Goal: Task Accomplishment & Management: Use online tool/utility

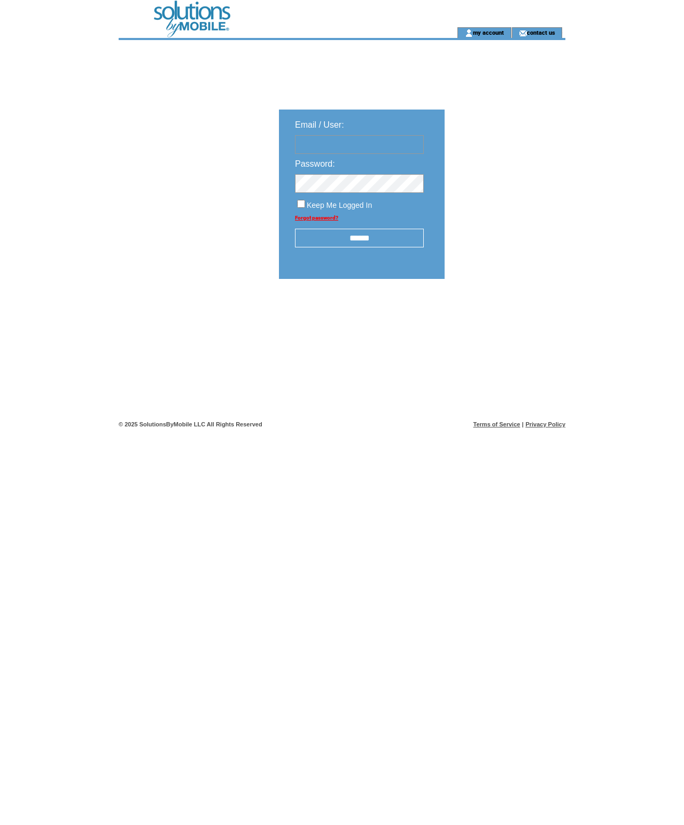
click at [348, 142] on input "text" at bounding box center [359, 144] width 129 height 19
type input "**********"
click at [377, 238] on input "******" at bounding box center [359, 238] width 129 height 19
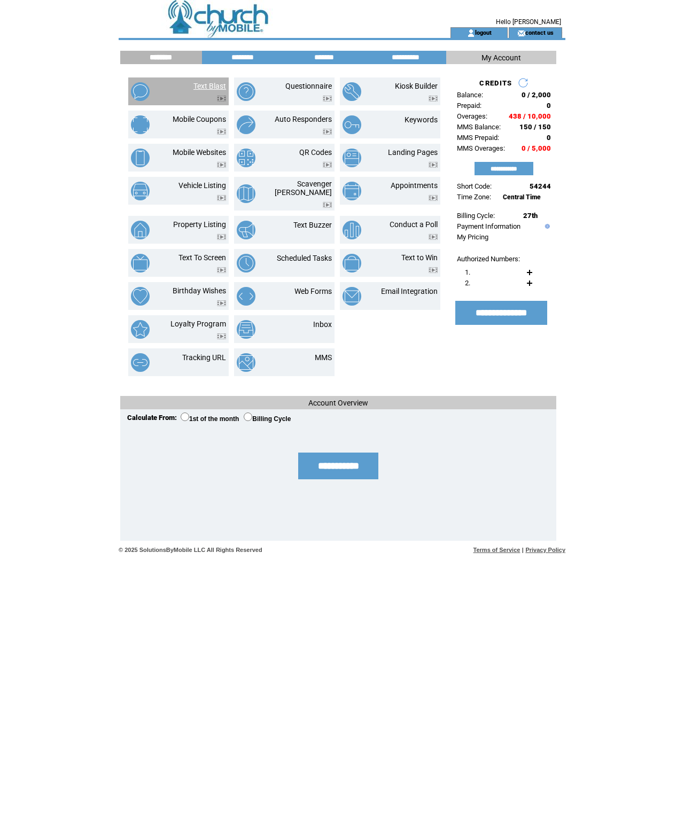
click at [193, 90] on link "Text Blast" at bounding box center [209, 86] width 33 height 9
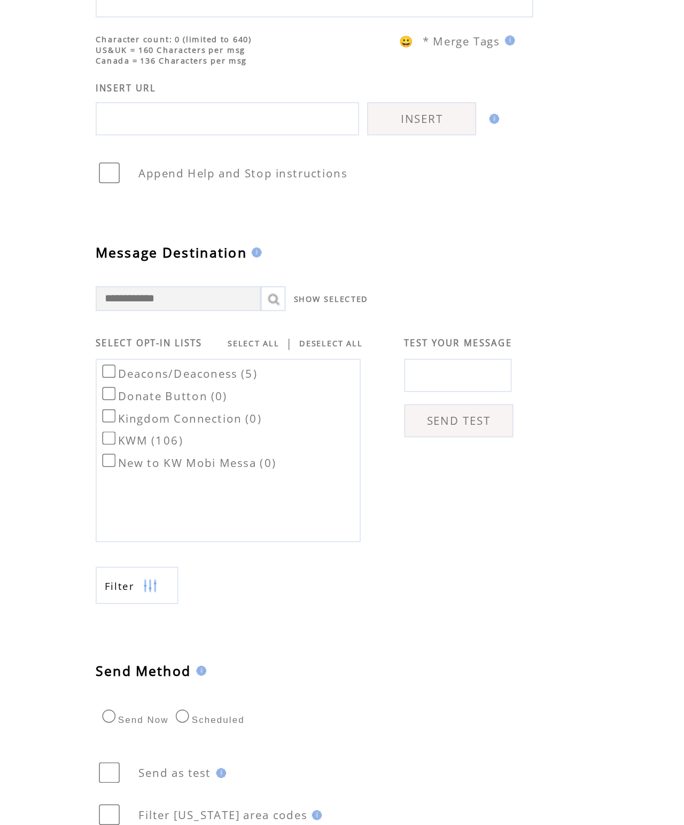
click at [142, 442] on label "KWM (106)" at bounding box center [169, 447] width 54 height 10
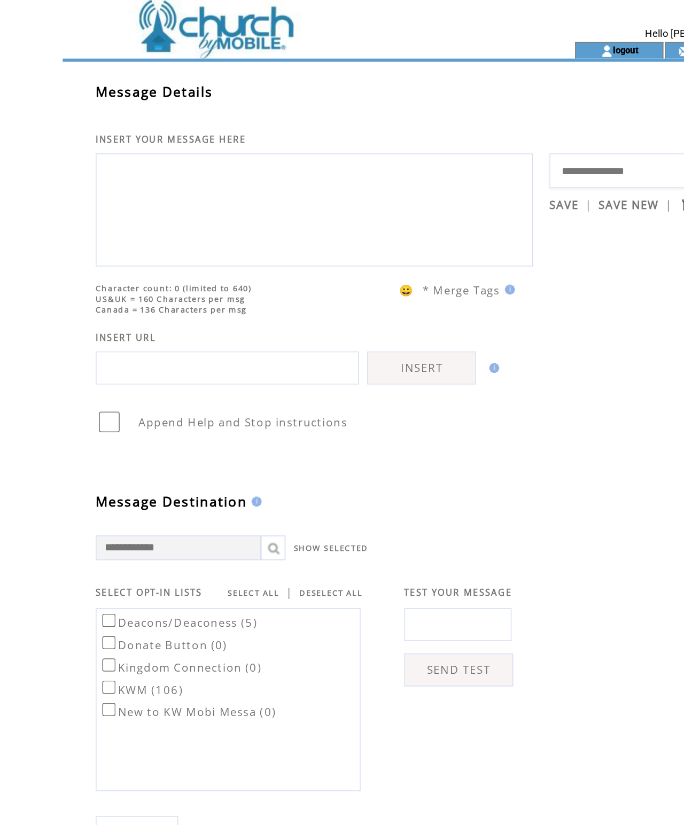
click at [146, 130] on textarea at bounding box center [281, 135] width 271 height 64
type textarea "*"
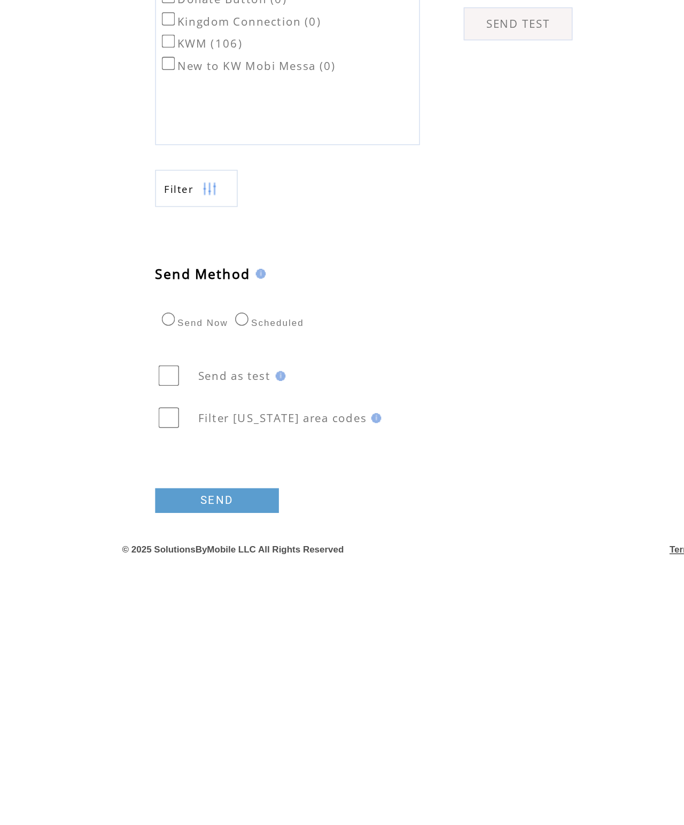
scroll to position [10, 0]
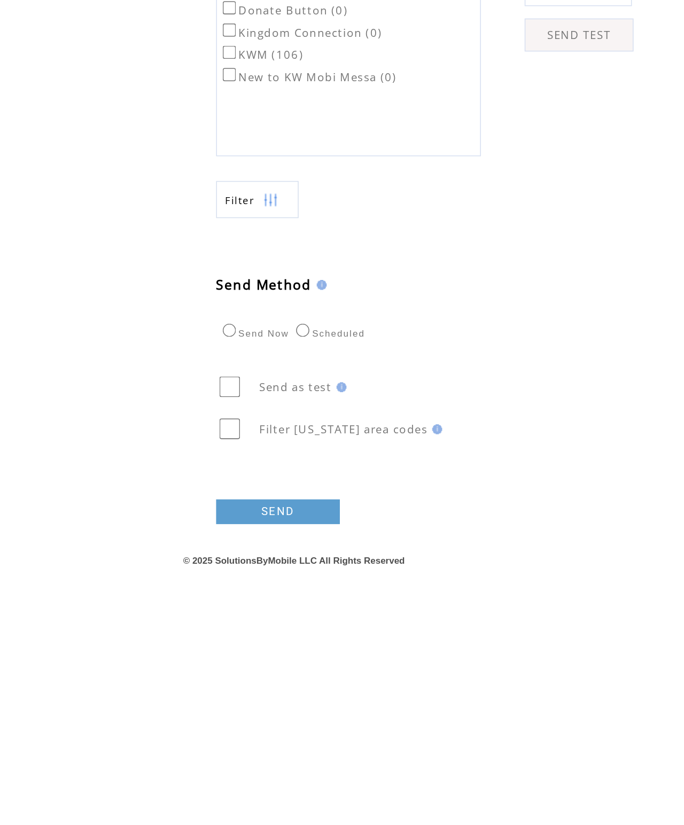
type textarea "**********"
click at [185, 754] on link "SEND" at bounding box center [180, 762] width 80 height 16
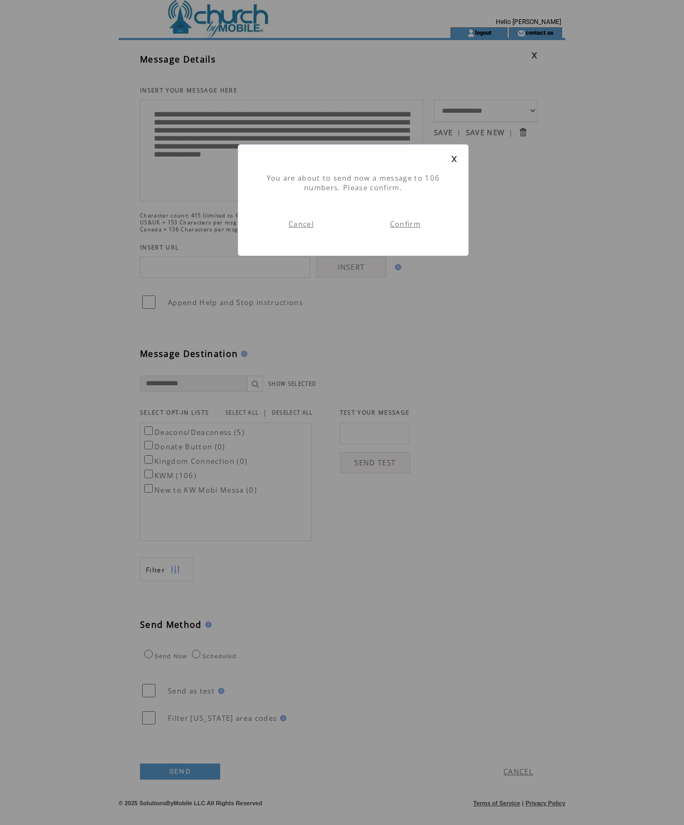
scroll to position [1, 0]
click at [415, 229] on link "Confirm" at bounding box center [405, 224] width 30 height 10
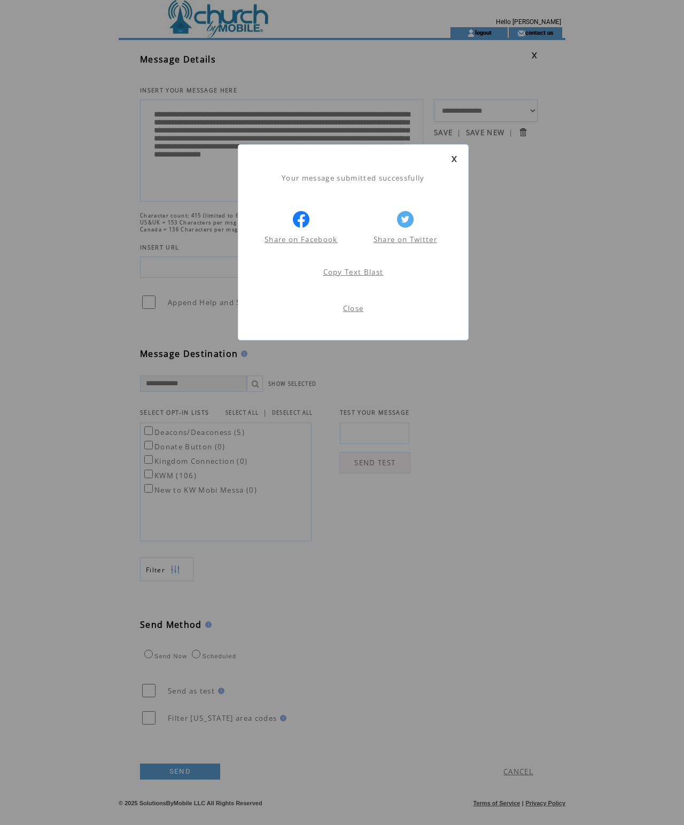
scroll to position [1, 0]
click at [357, 313] on link "Close" at bounding box center [353, 308] width 21 height 10
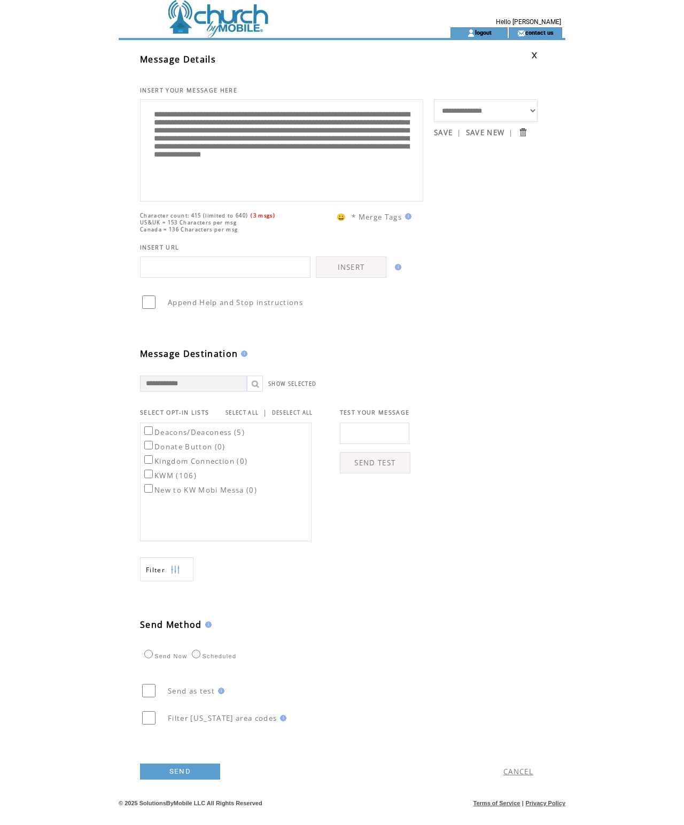
scroll to position [0, 0]
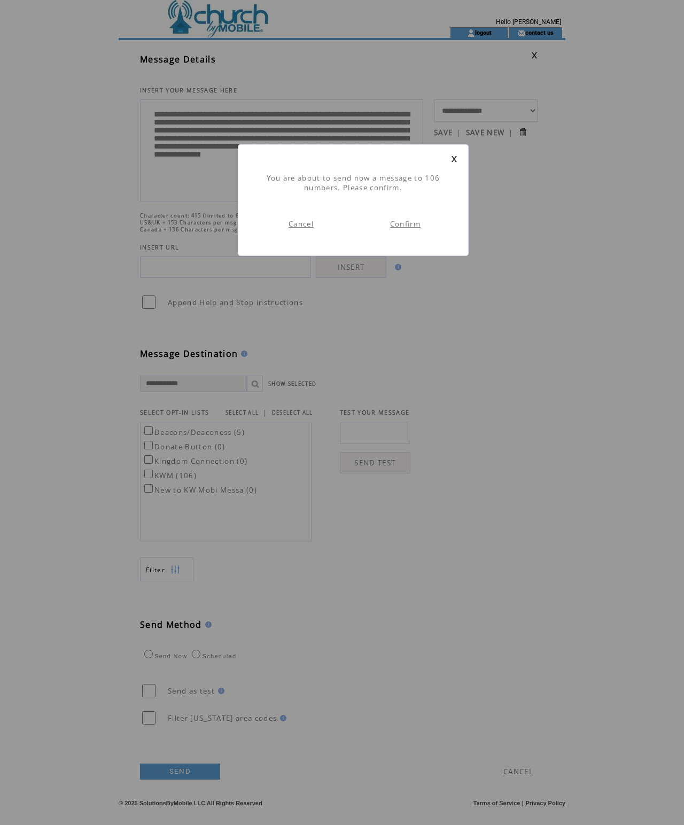
scroll to position [1, 0]
click at [455, 161] on link at bounding box center [454, 158] width 6 height 7
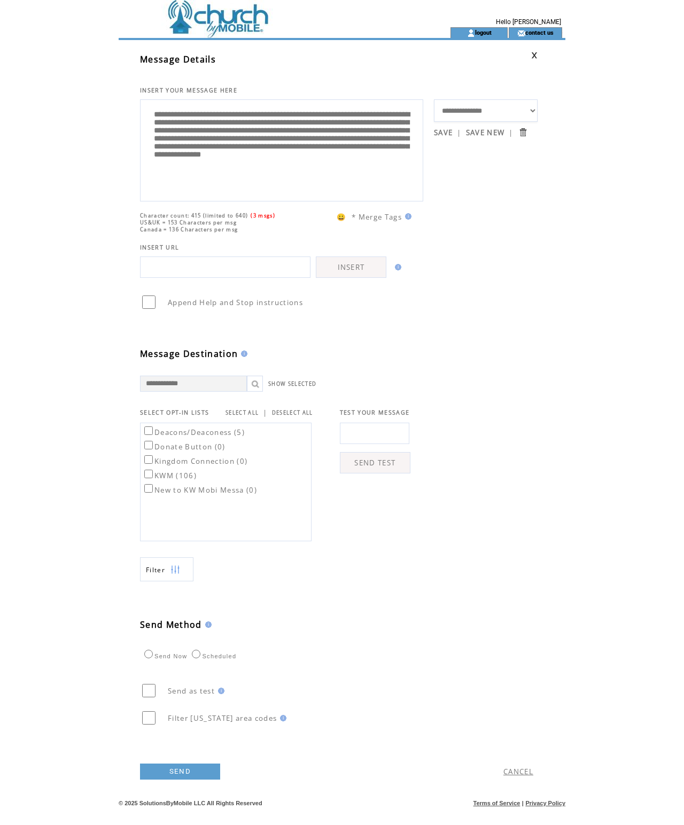
click at [476, 36] on link "logout" at bounding box center [483, 32] width 17 height 7
